Goal: Task Accomplishment & Management: Use online tool/utility

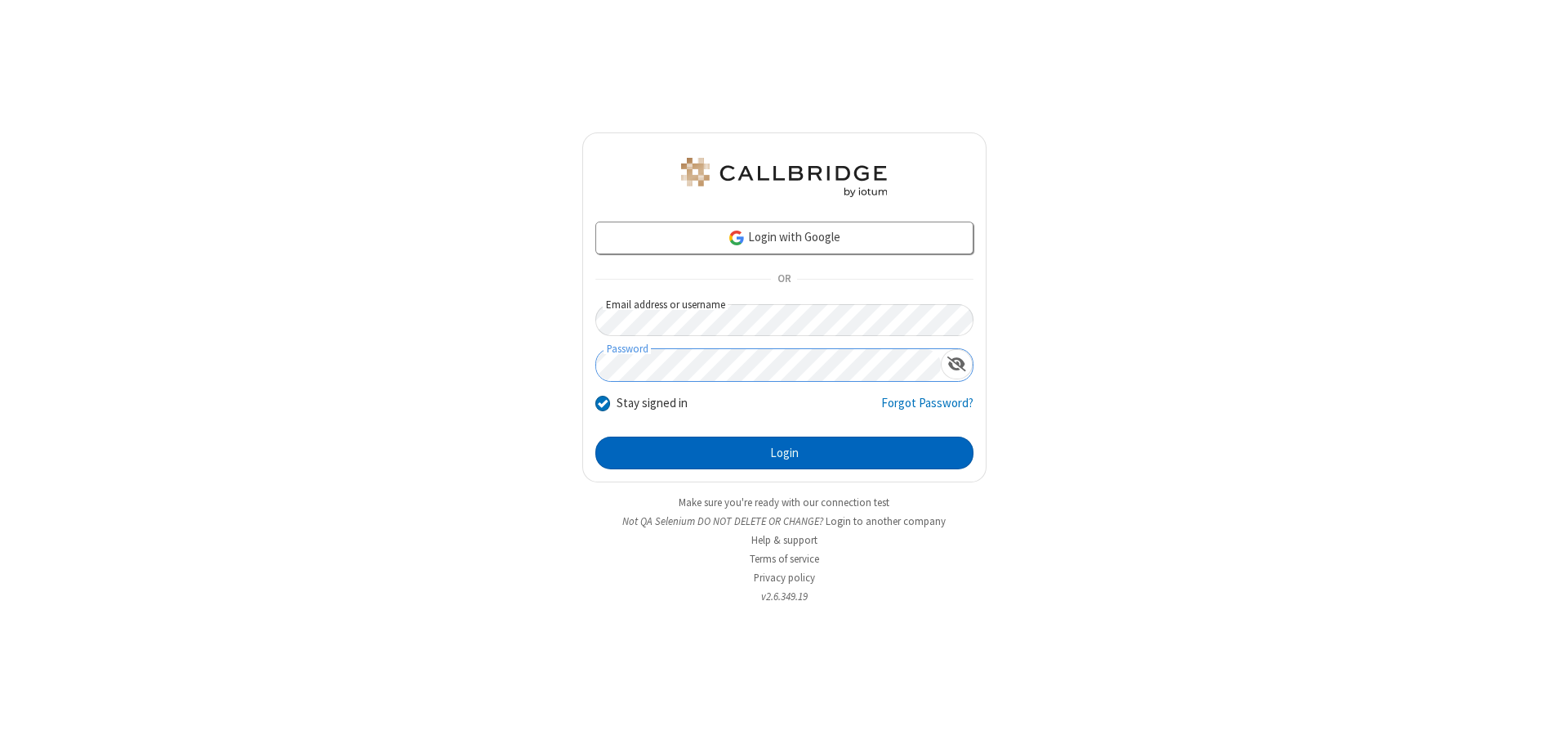
click at [784, 453] on button "Login" at bounding box center [784, 453] width 378 height 33
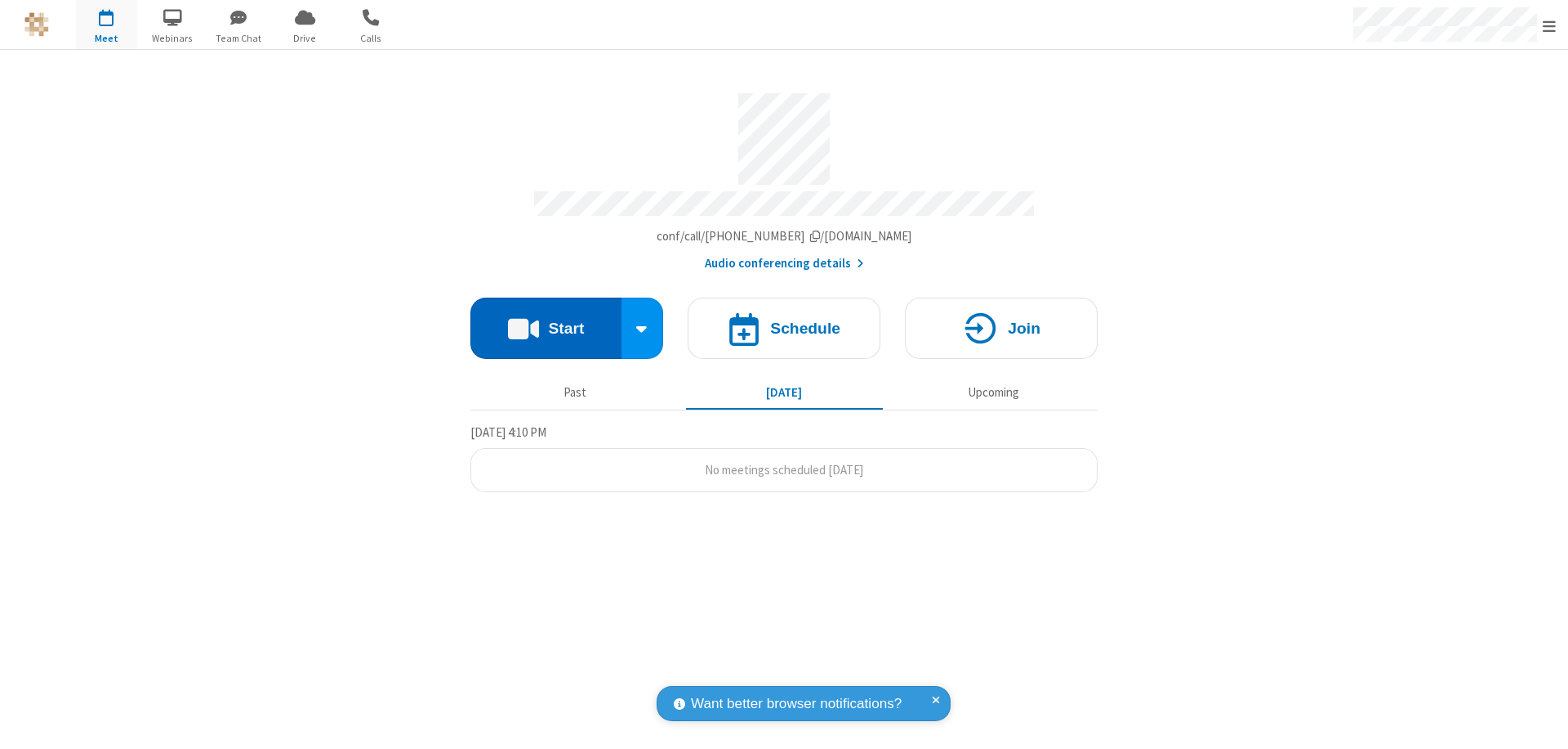
click at [546, 320] on button "Start" at bounding box center [546, 328] width 151 height 61
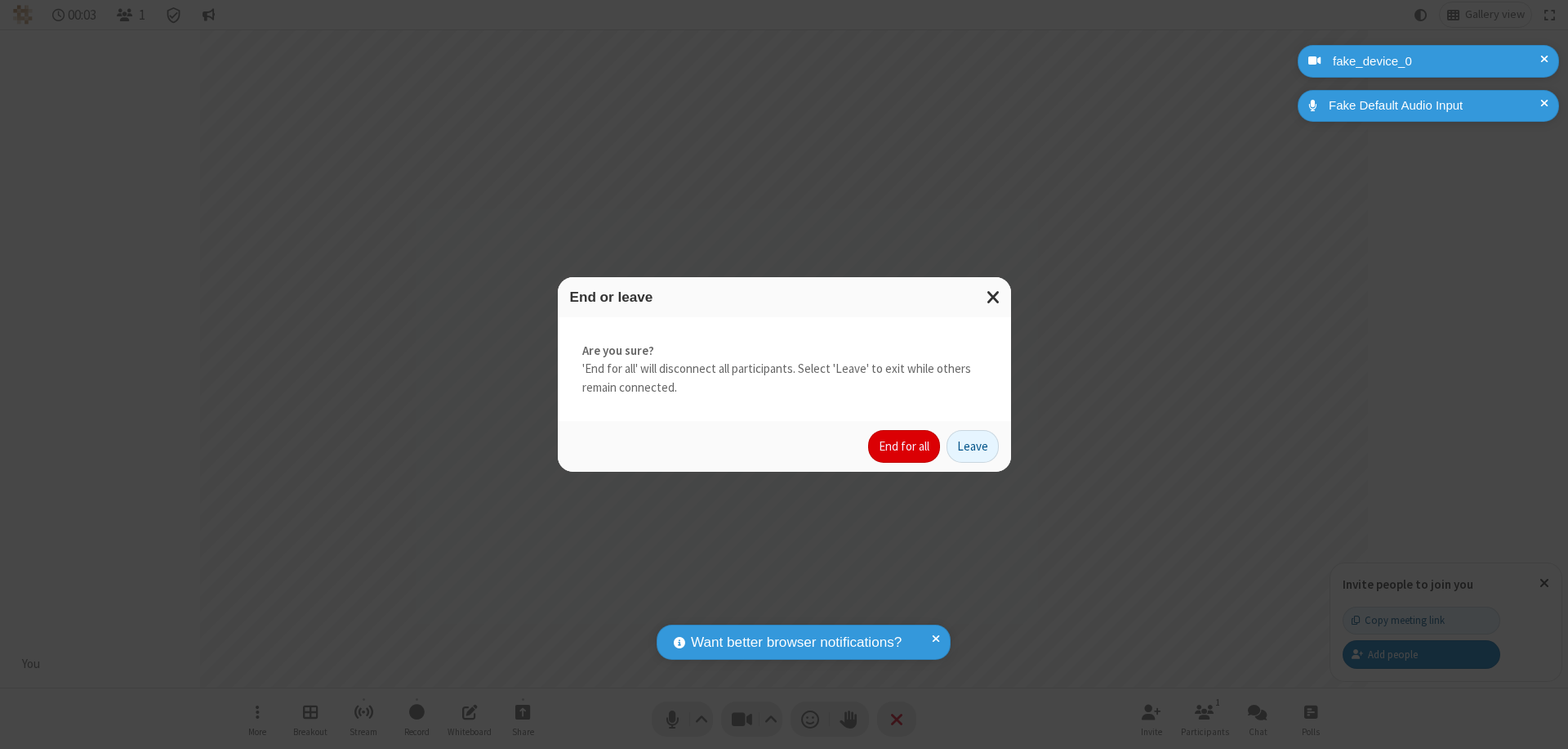
click at [905, 446] on button "End for all" at bounding box center [904, 446] width 72 height 33
